Goal: Find specific page/section: Find specific page/section

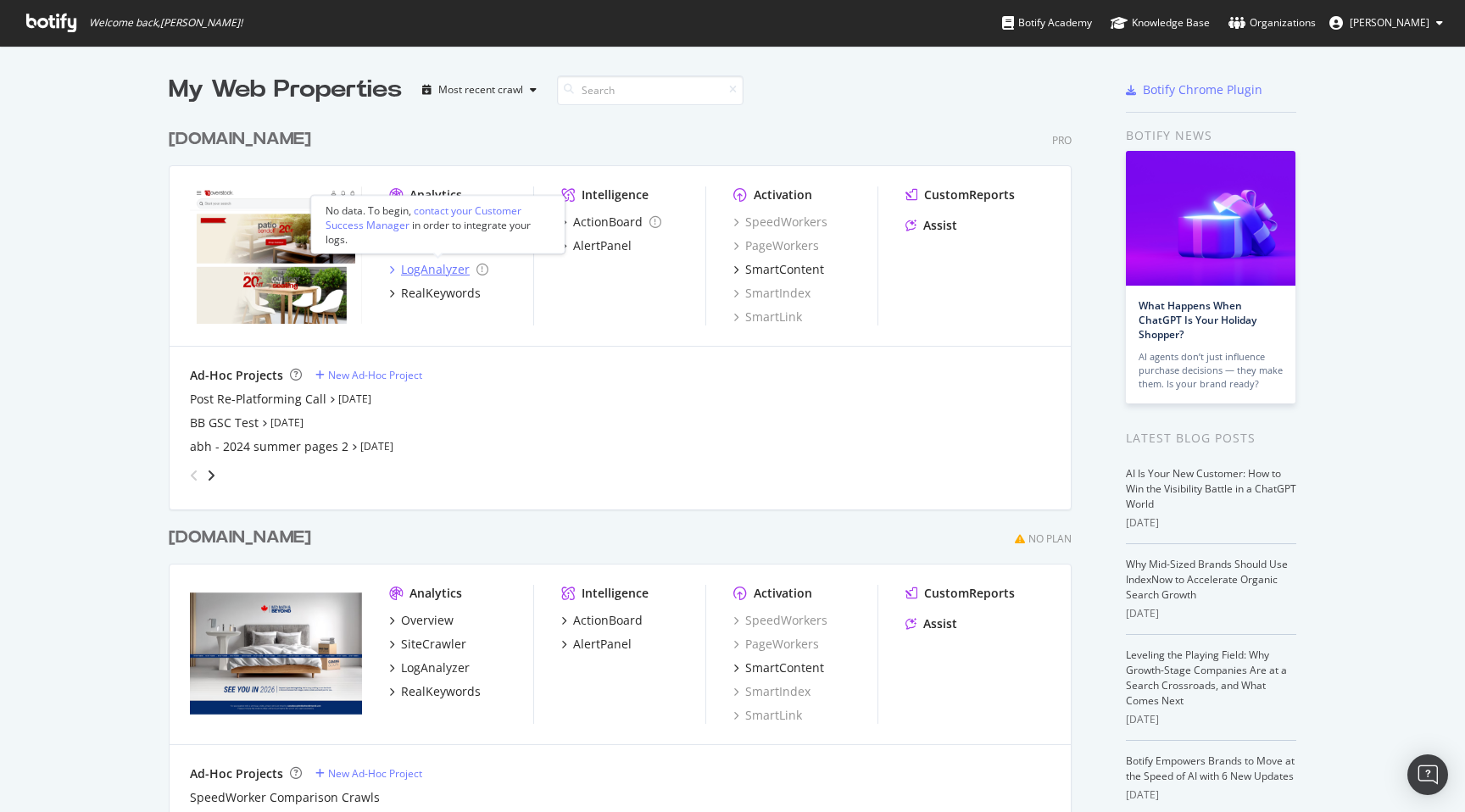
click at [447, 274] on div "LogAnalyzer" at bounding box center [435, 269] width 68 height 17
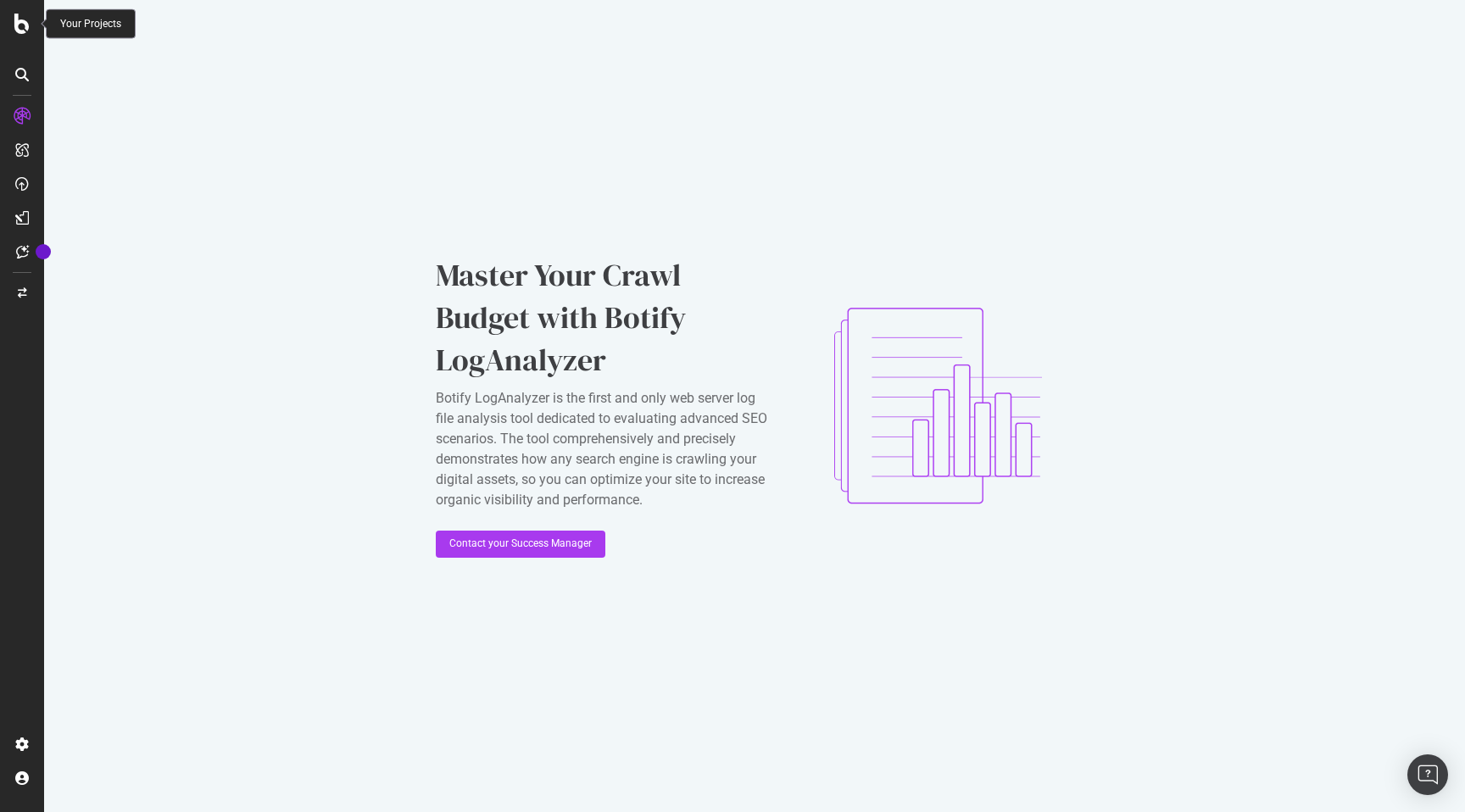
click at [30, 31] on div at bounding box center [22, 24] width 41 height 20
